Goal: Find specific page/section: Find specific page/section

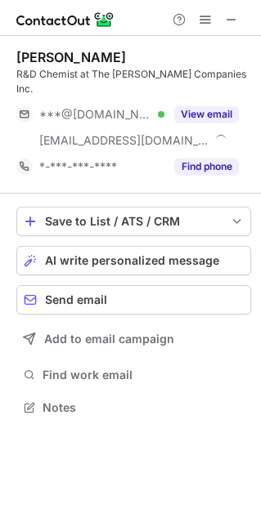
scroll to position [381, 261]
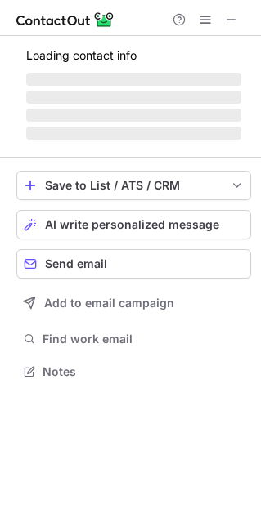
scroll to position [369, 261]
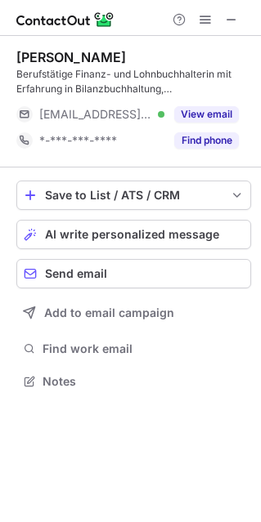
scroll to position [369, 261]
